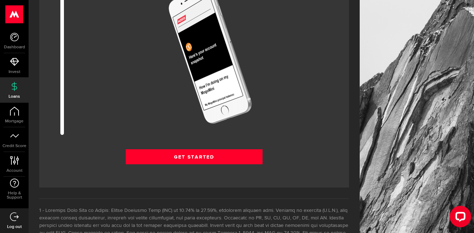
scroll to position [994, 0]
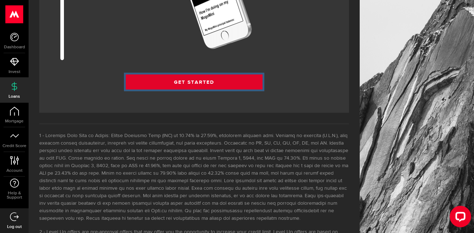
click at [257, 80] on link "Get Started" at bounding box center [194, 81] width 137 height 15
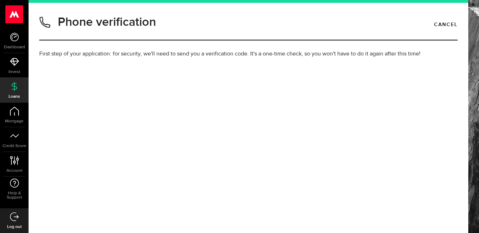
type input "4378820812"
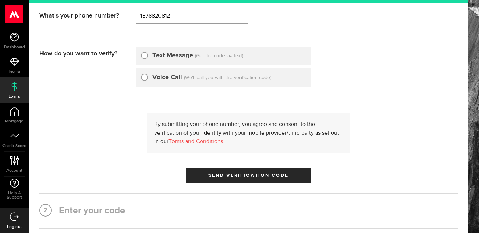
scroll to position [95, 0]
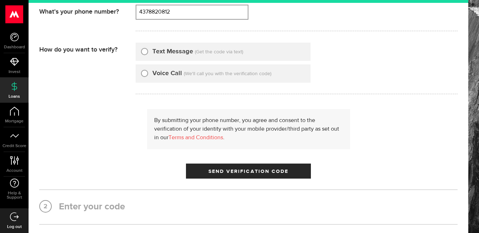
click at [145, 50] on input "Text Message" at bounding box center [144, 50] width 7 height 7
radio input "true"
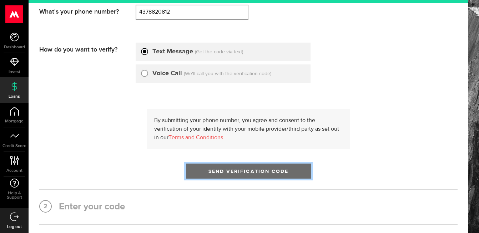
click at [232, 169] on span "Send Verification Code" at bounding box center [249, 171] width 80 height 5
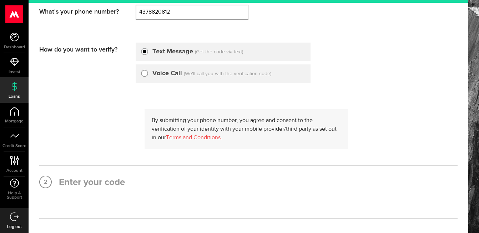
scroll to position [0, 0]
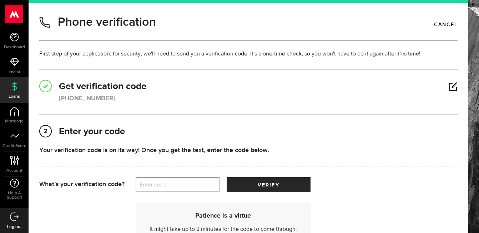
click at [199, 181] on label "Enter code" at bounding box center [178, 184] width 84 height 15
click at [199, 181] on input "Enter code" at bounding box center [178, 184] width 84 height 15
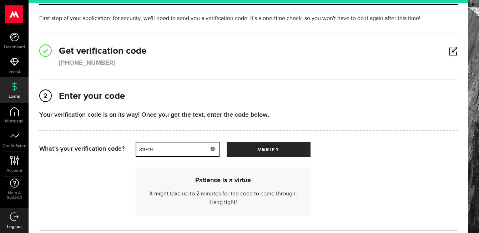
scroll to position [44, 0]
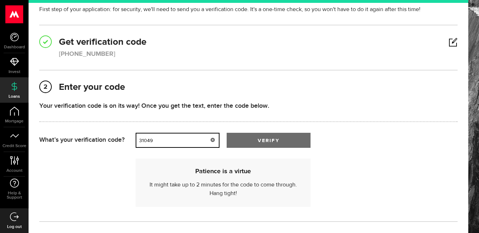
type input "31049"
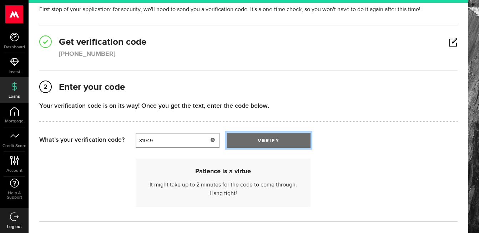
click at [291, 135] on button "verify" at bounding box center [269, 140] width 84 height 15
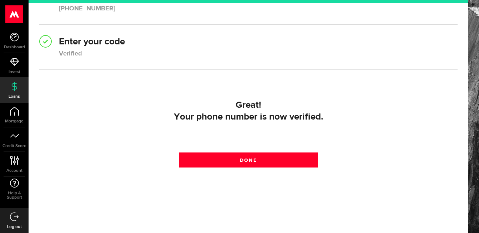
scroll to position [98, 0]
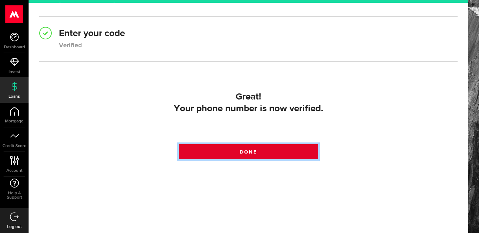
click at [265, 149] on link "Done" at bounding box center [249, 151] width 140 height 15
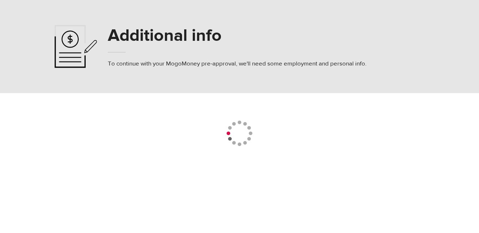
select select
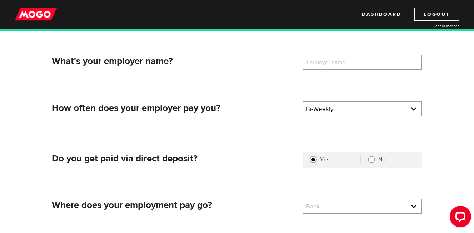
scroll to position [93, 0]
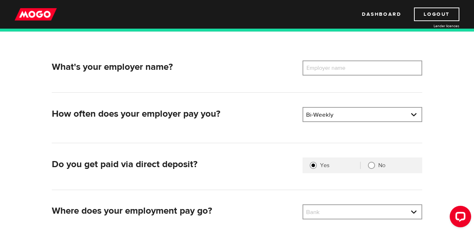
click at [358, 68] on label "Employer name" at bounding box center [332, 67] width 58 height 15
click at [358, 68] on input "Employer name" at bounding box center [363, 67] width 120 height 15
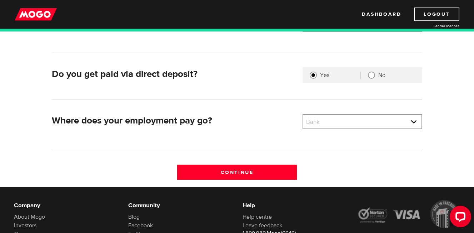
scroll to position [199, 0]
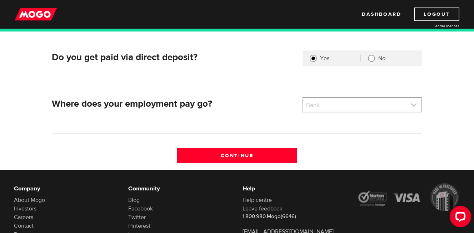
type input "eyes childcare"
click at [406, 103] on link at bounding box center [362, 105] width 118 height 14
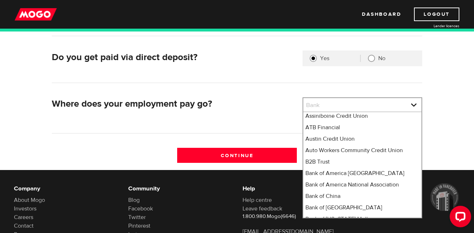
scroll to position [432, 0]
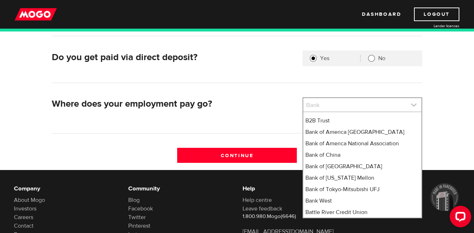
click at [372, 106] on link at bounding box center [362, 105] width 118 height 14
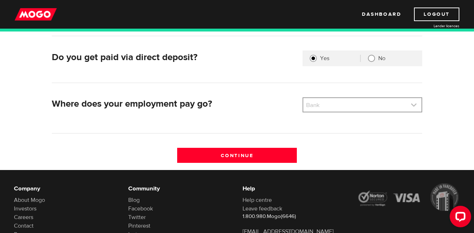
click at [369, 101] on link at bounding box center [362, 105] width 118 height 14
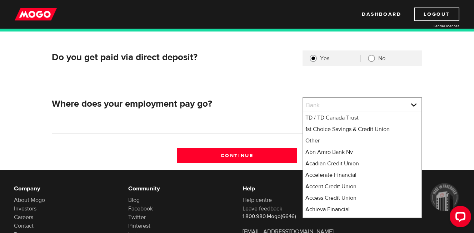
scroll to position [100, 0]
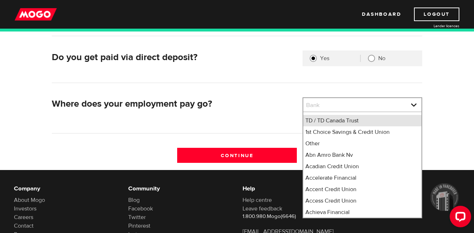
click at [349, 126] on li "TD / TD Canada Trust" at bounding box center [362, 120] width 118 height 11
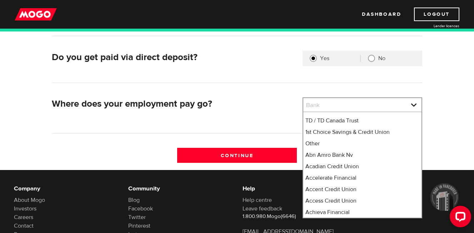
select select "9"
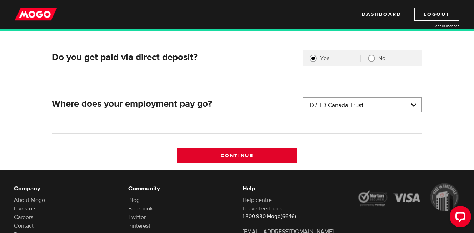
click at [261, 156] on input "Continue" at bounding box center [237, 155] width 120 height 15
